Goal: Task Accomplishment & Management: Manage account settings

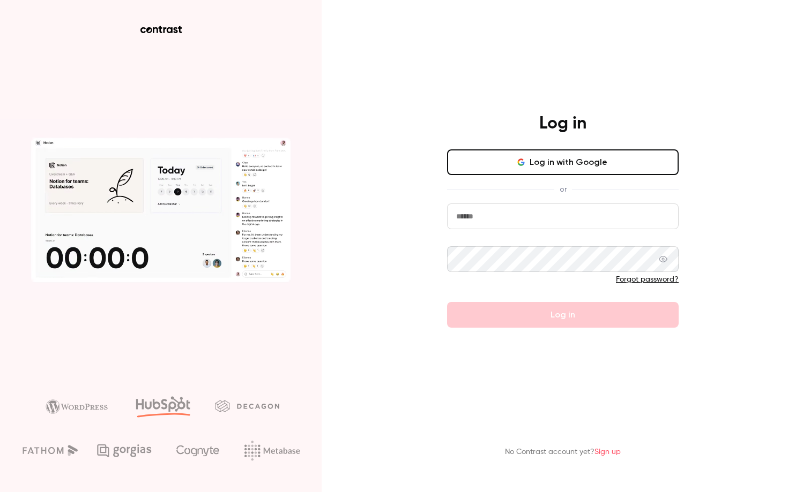
click at [492, 211] on input "email" at bounding box center [562, 217] width 231 height 26
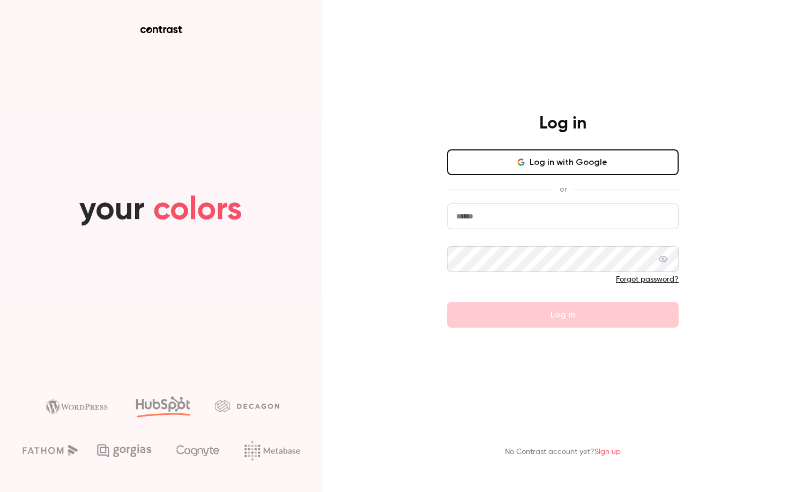
click at [435, 201] on div "Log in Log in with Google or Forgot password? Log in" at bounding box center [562, 220] width 279 height 215
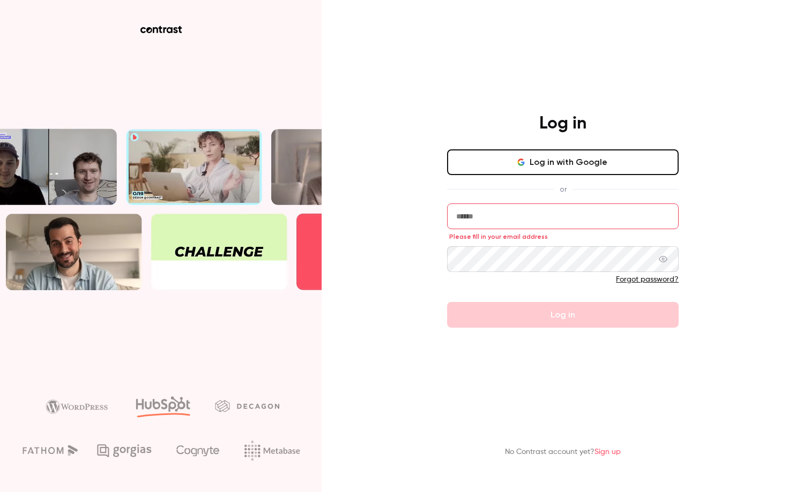
click at [464, 209] on input "email" at bounding box center [562, 217] width 231 height 26
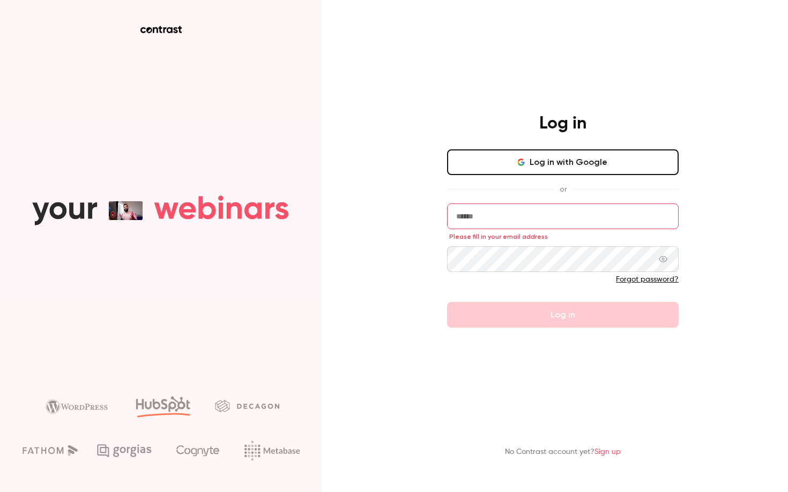
type input "**********"
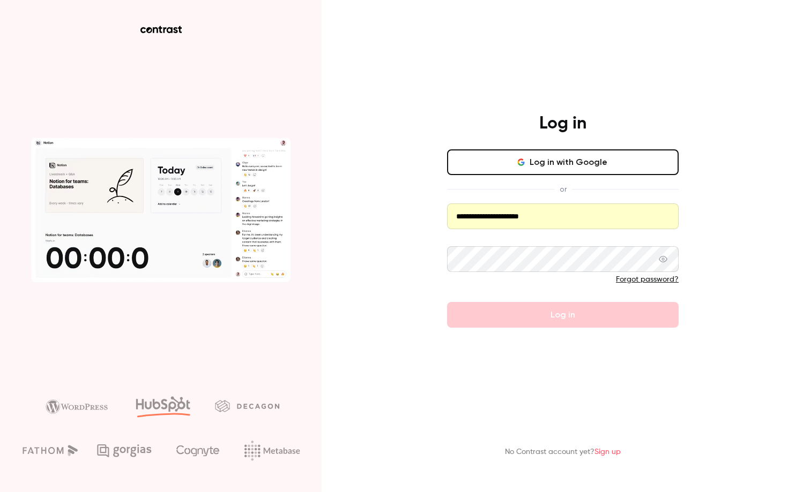
click at [527, 156] on button "Log in with Google" at bounding box center [562, 162] width 231 height 26
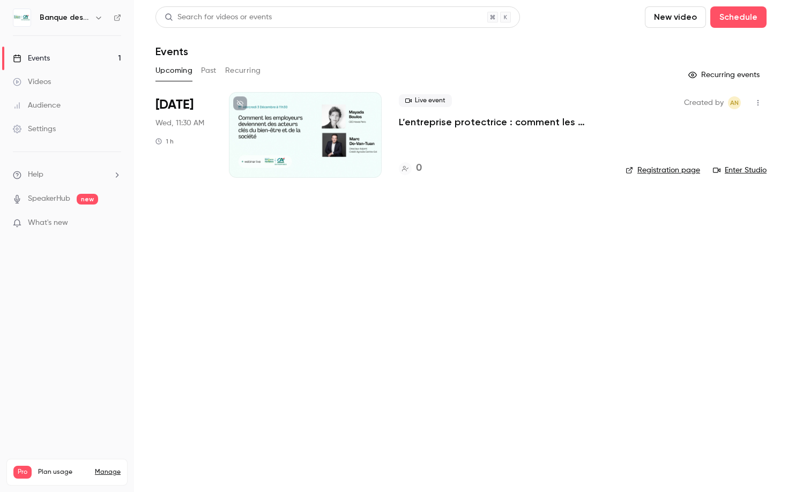
click at [93, 19] on button "button" at bounding box center [98, 17] width 13 height 13
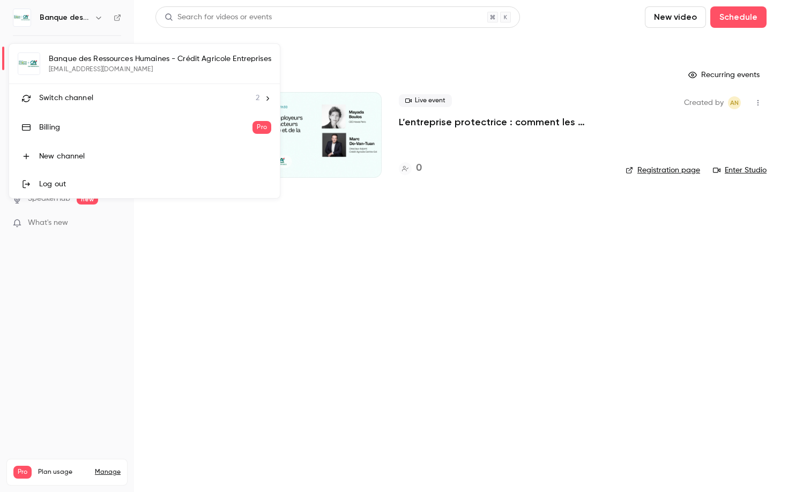
click at [89, 94] on span "Switch channel" at bounding box center [66, 98] width 54 height 11
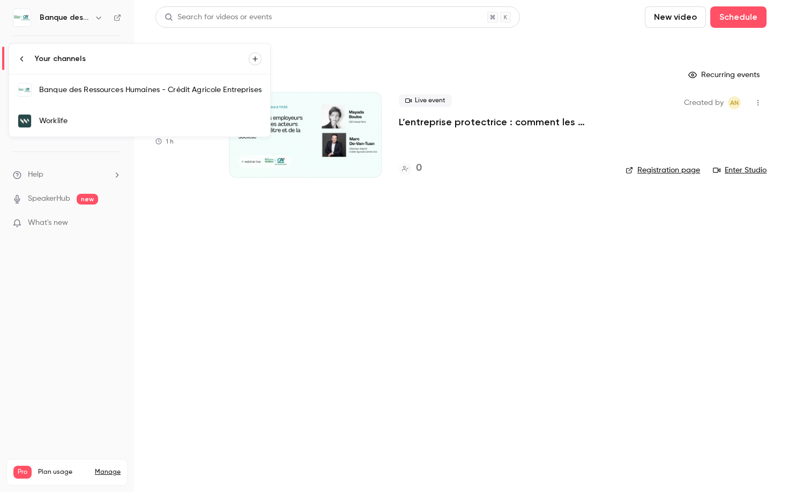
click at [90, 124] on div "Worklife" at bounding box center [150, 121] width 222 height 11
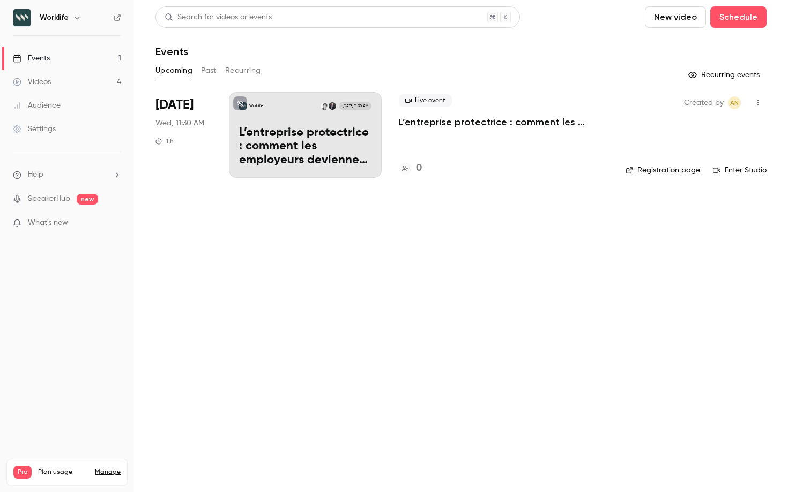
click at [55, 134] on link "Settings" at bounding box center [67, 129] width 134 height 24
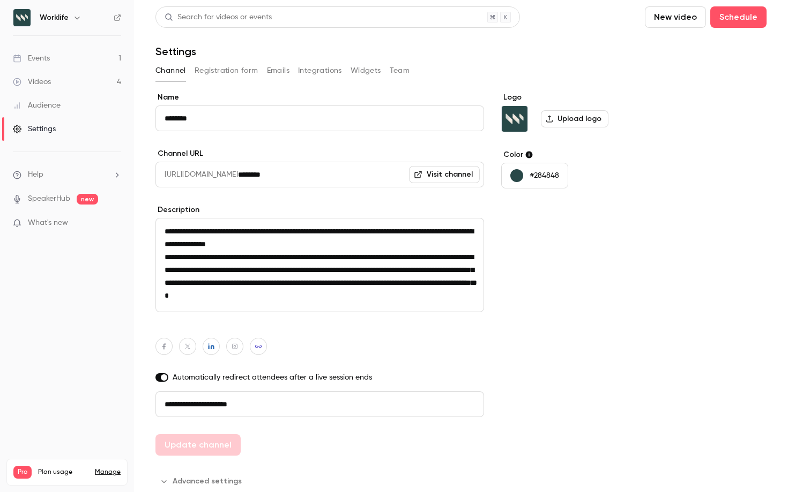
click at [229, 71] on button "Registration form" at bounding box center [226, 70] width 64 height 17
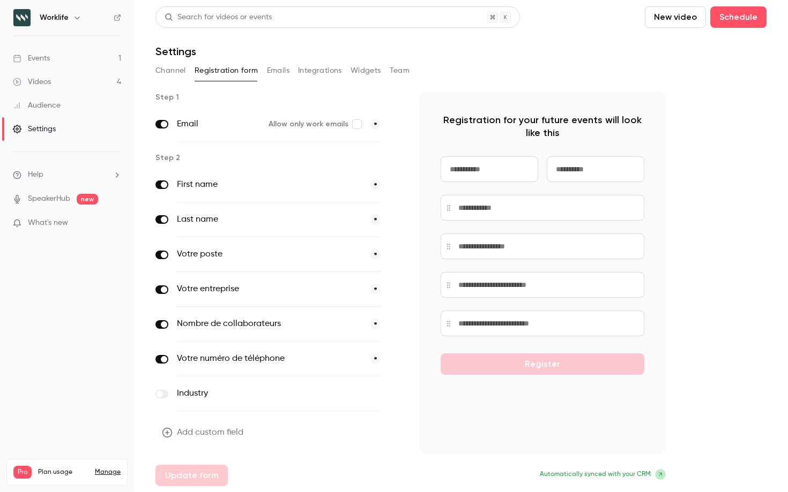
scroll to position [1, 0]
click at [475, 171] on input at bounding box center [489, 169] width 98 height 26
drag, startPoint x: 495, startPoint y: 169, endPoint x: 445, endPoint y: 167, distance: 49.9
click at [445, 168] on input at bounding box center [489, 169] width 98 height 26
click at [445, 167] on input at bounding box center [489, 169] width 98 height 26
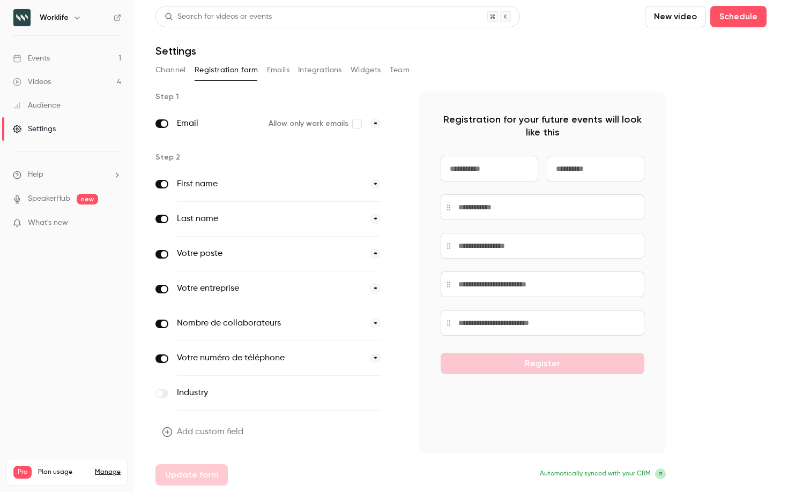
click at [445, 167] on input at bounding box center [489, 169] width 98 height 26
click at [706, 147] on div "Step 1 Email Allow only work emails * Step 2 First name * Last name * Votre pos…" at bounding box center [460, 289] width 611 height 394
click at [267, 185] on label "First name" at bounding box center [269, 184] width 184 height 13
click at [58, 61] on link "Events 1" at bounding box center [67, 59] width 134 height 24
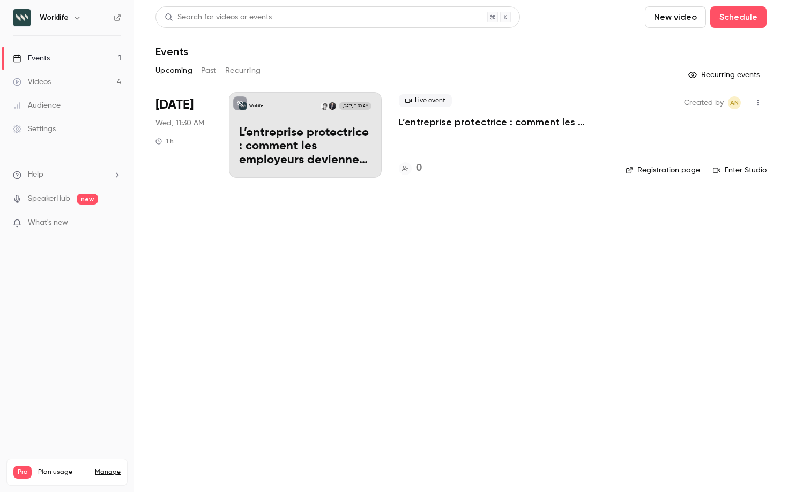
click at [669, 169] on link "Registration page" at bounding box center [662, 170] width 74 height 11
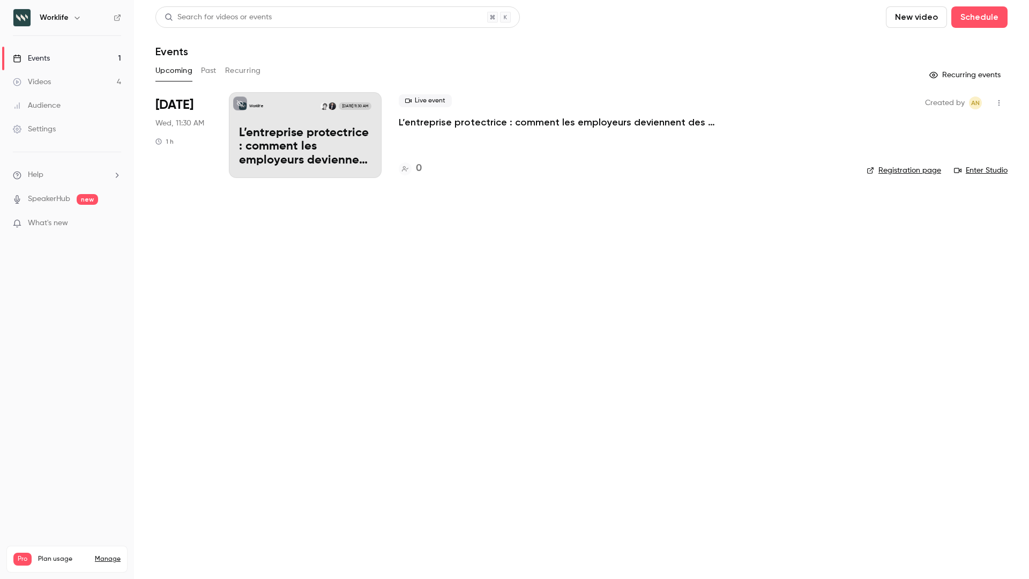
click at [51, 129] on div "Settings" at bounding box center [34, 129] width 43 height 11
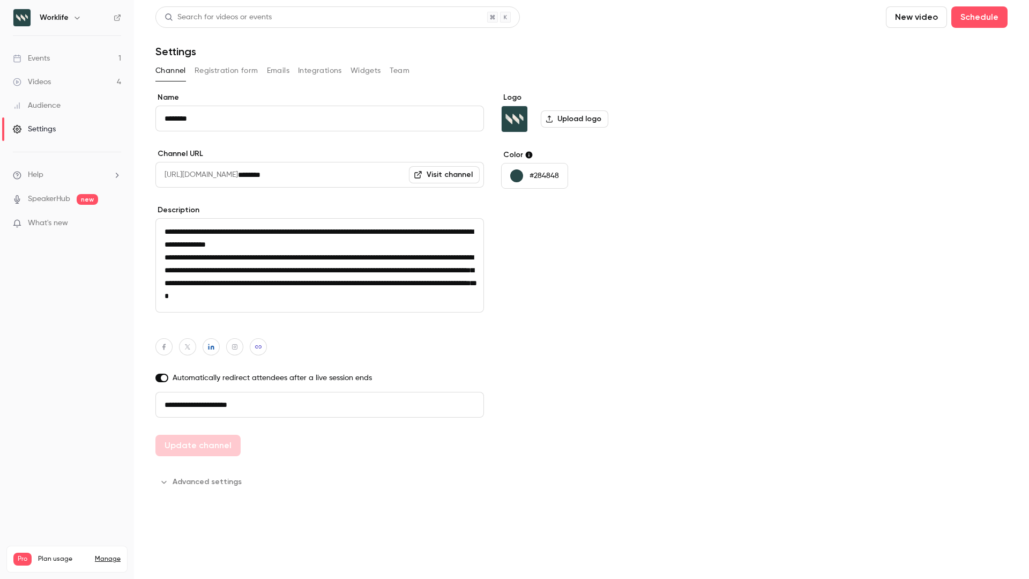
click at [216, 69] on button "Registration form" at bounding box center [226, 70] width 64 height 17
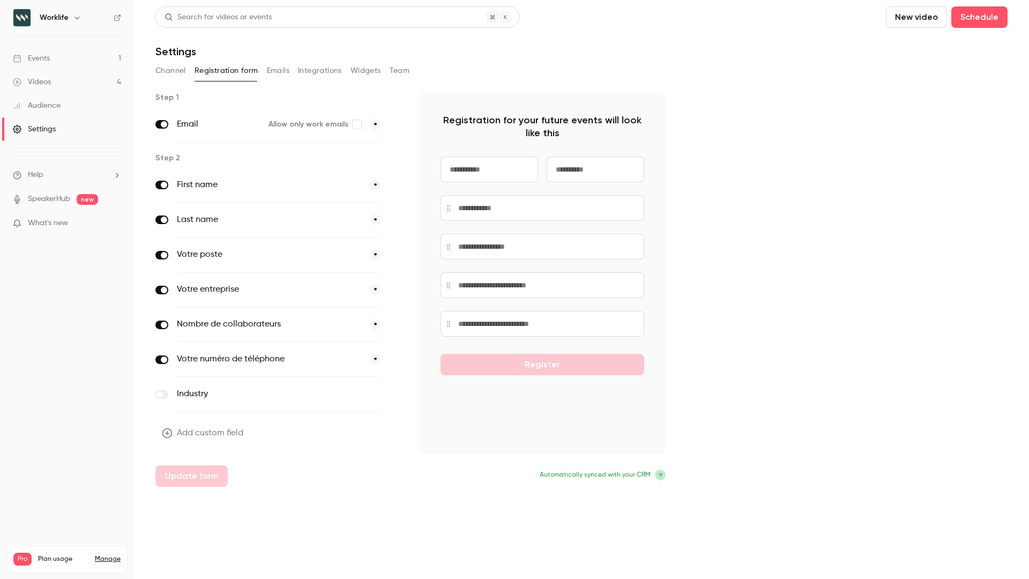
click at [221, 430] on button "Add custom field" at bounding box center [203, 432] width 96 height 21
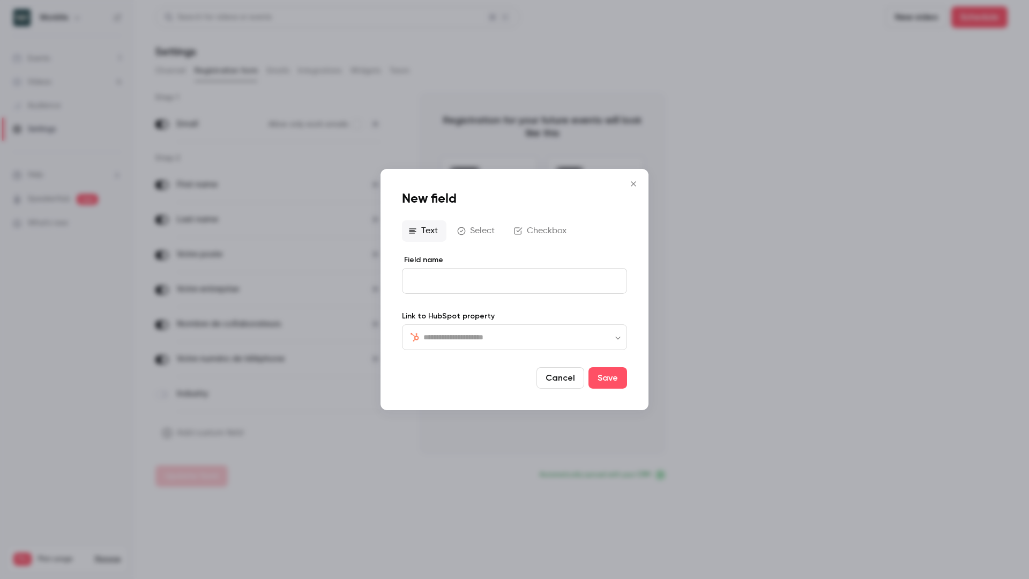
click at [469, 231] on button "Select" at bounding box center [477, 230] width 53 height 21
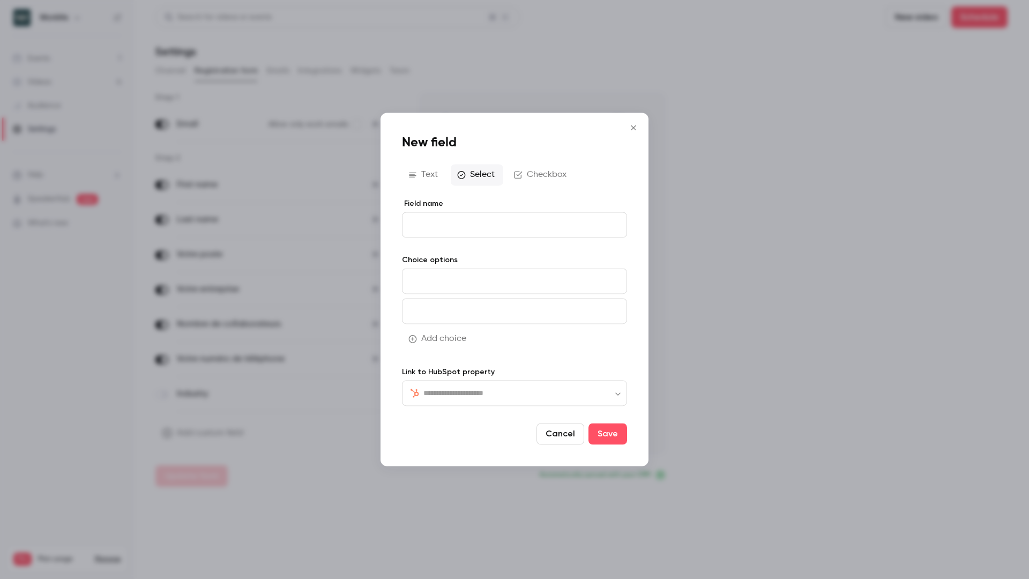
click at [541, 176] on button "Checkbox" at bounding box center [541, 174] width 68 height 21
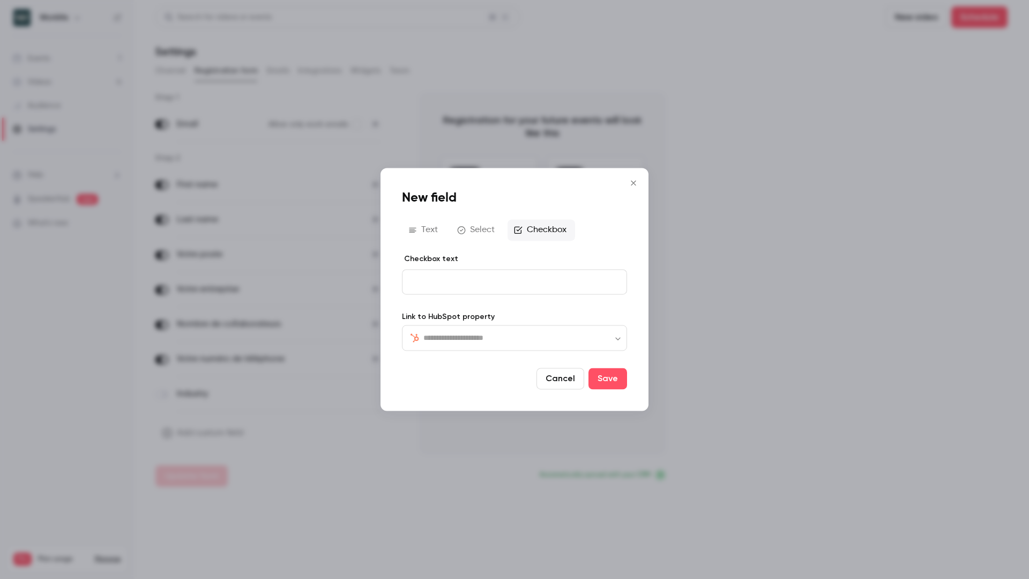
click at [473, 284] on p "editor" at bounding box center [514, 281] width 207 height 11
click at [479, 334] on input "text" at bounding box center [520, 337] width 195 height 13
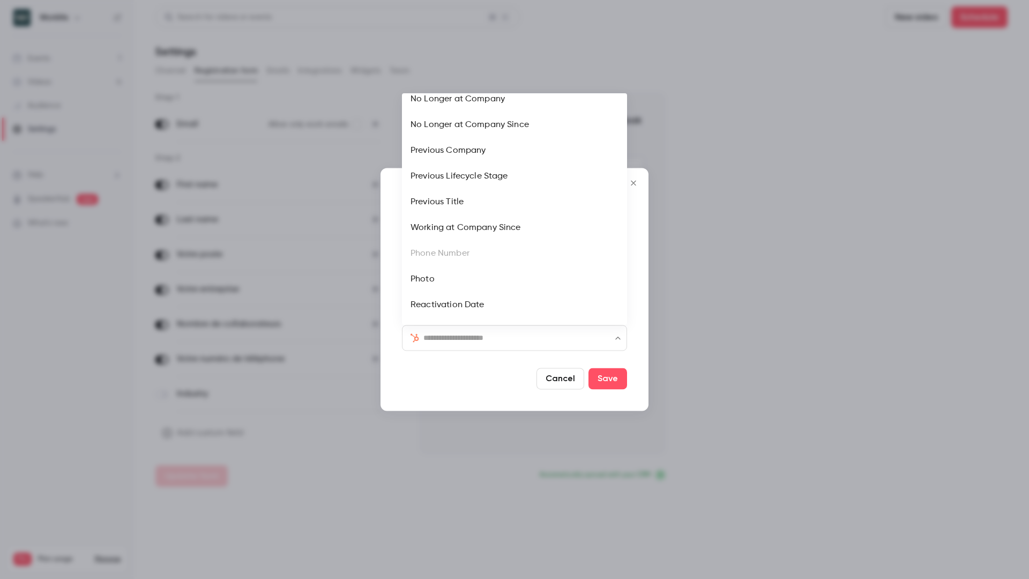
scroll to position [1949, 0]
click at [460, 341] on input "text" at bounding box center [520, 337] width 195 height 13
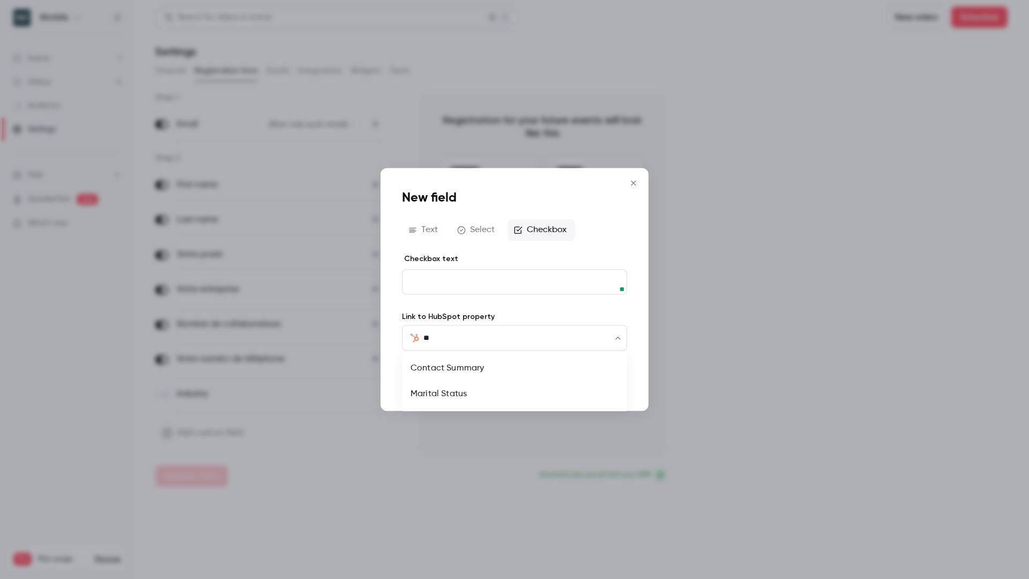
type input "*"
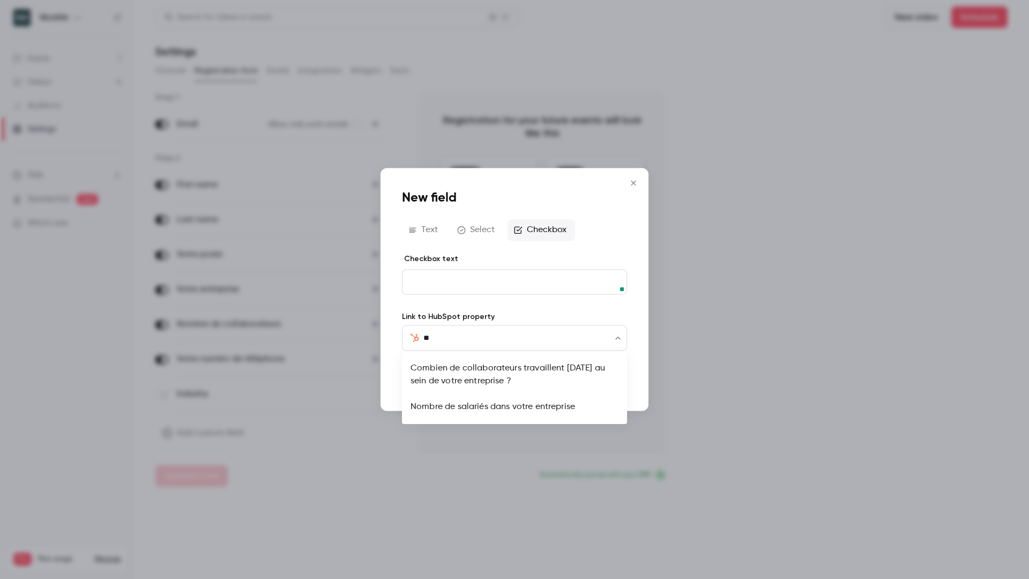
type input "*"
